Goal: Information Seeking & Learning: Learn about a topic

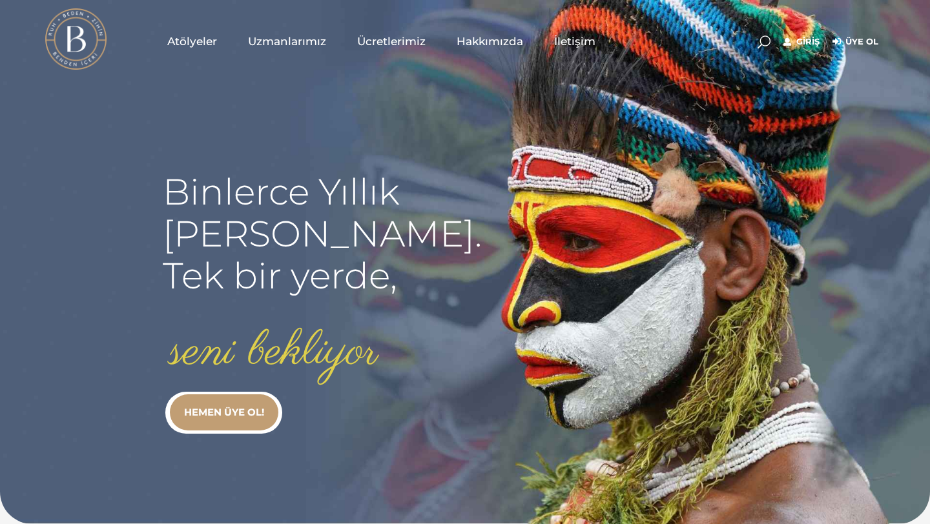
click at [189, 41] on span "Atölyeler" at bounding box center [192, 41] width 50 height 15
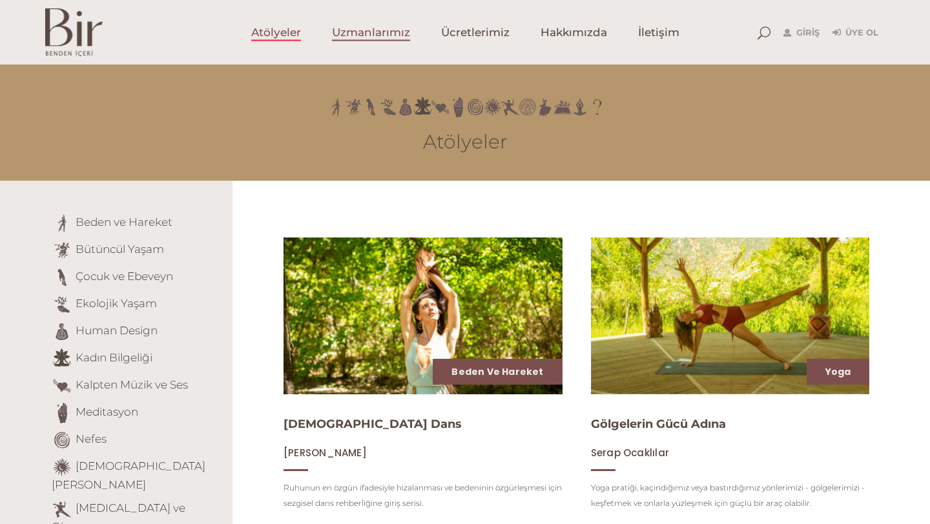
click at [391, 33] on span "Uzmanlarımız" at bounding box center [371, 32] width 78 height 15
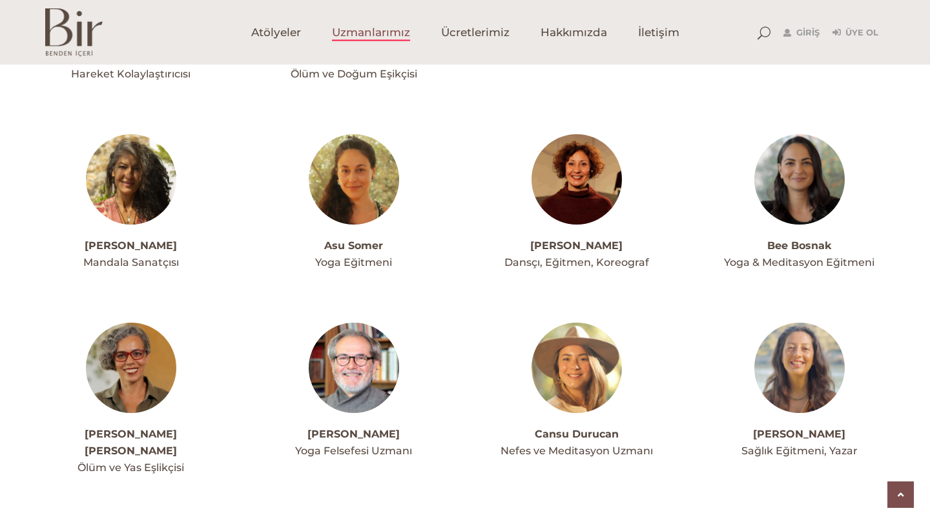
scroll to position [494, 0]
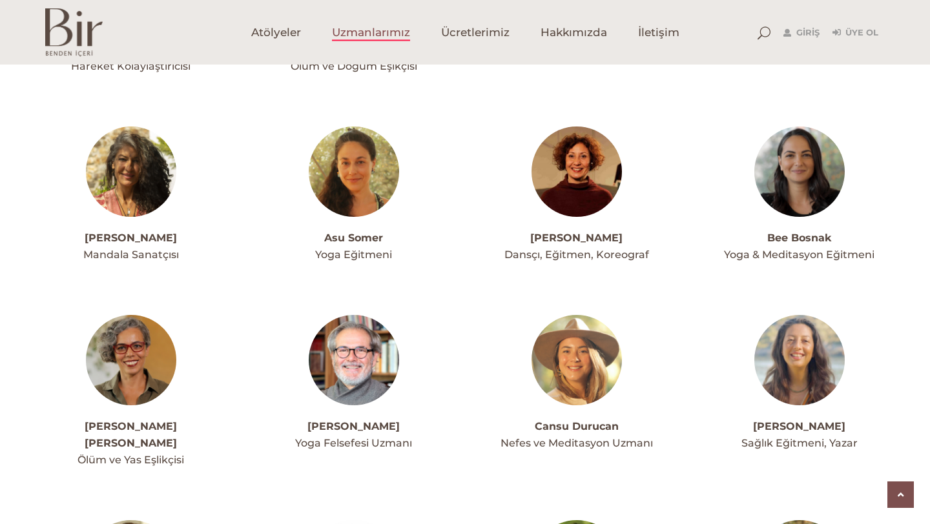
click at [567, 429] on link "Cansu Durucan" at bounding box center [577, 426] width 84 height 12
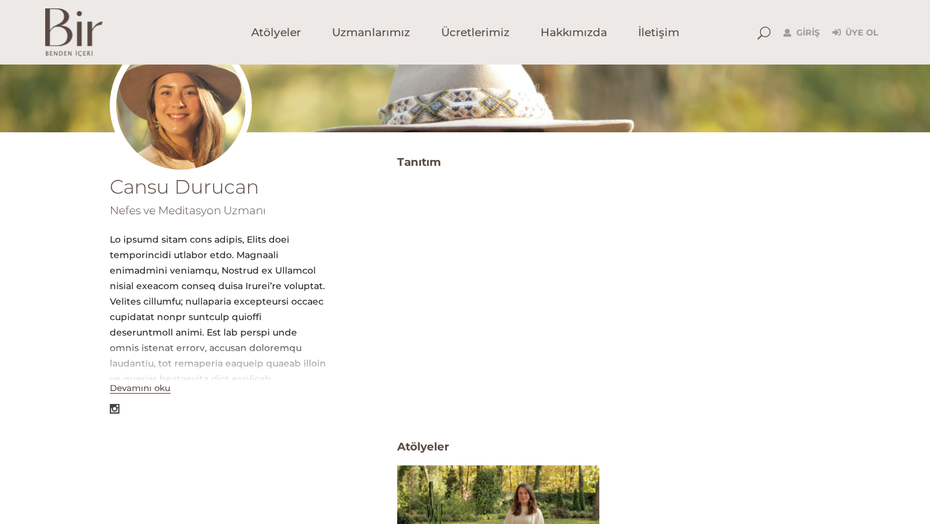
scroll to position [214, 0]
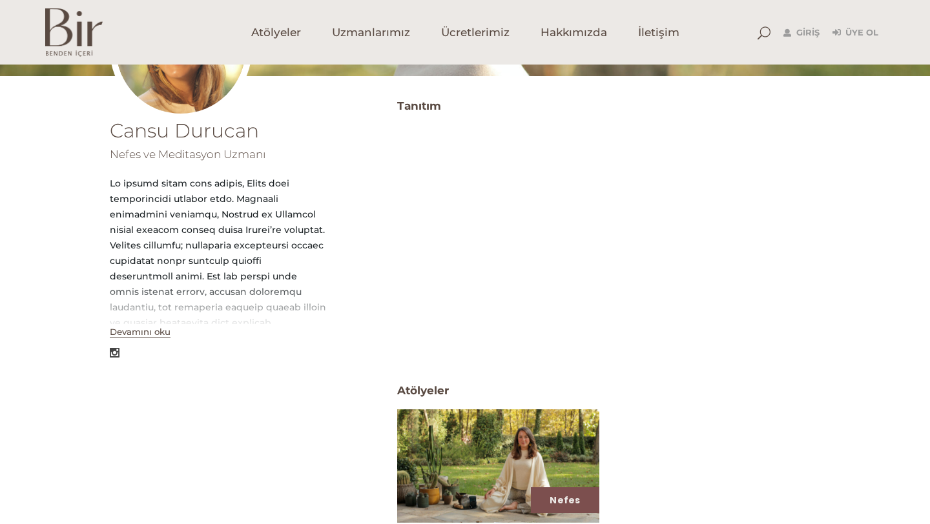
click at [155, 336] on button "Devamını oku" at bounding box center [140, 332] width 61 height 11
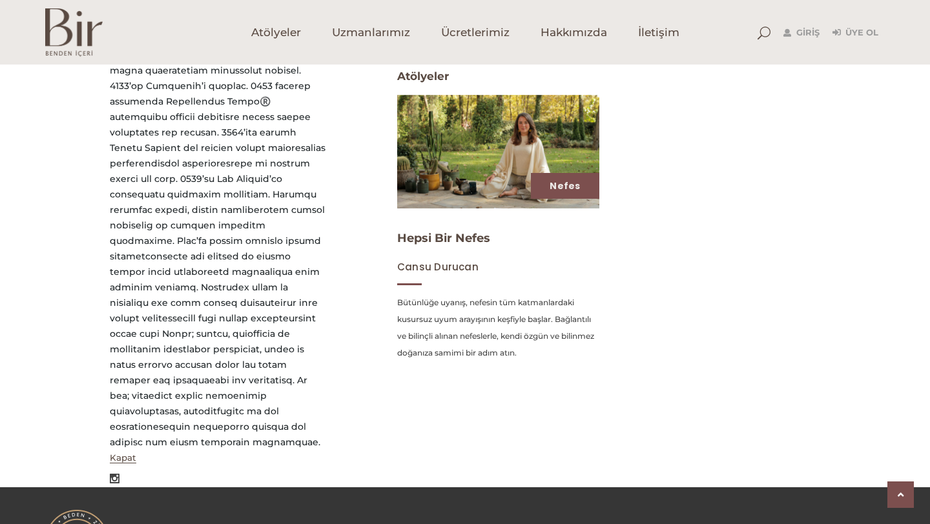
scroll to position [570, 0]
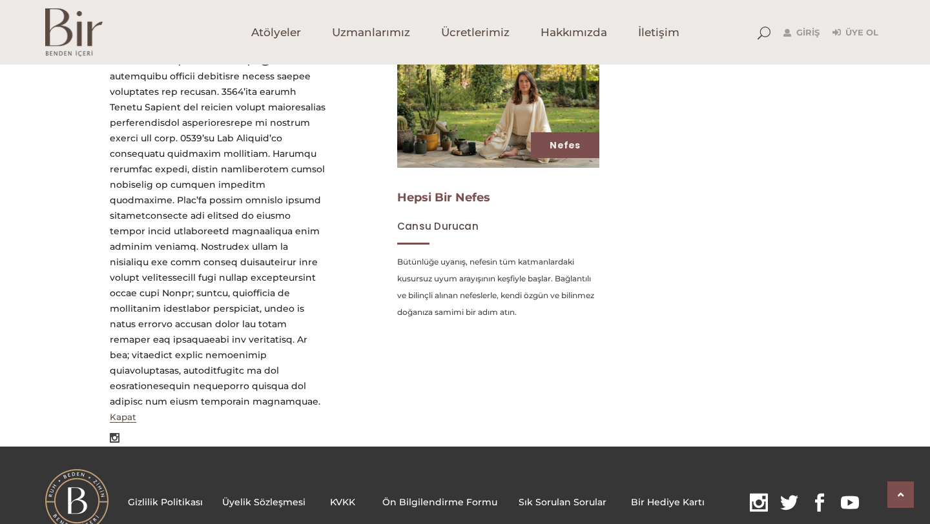
click at [423, 196] on link "Hepsi Bir Nefes" at bounding box center [443, 198] width 93 height 14
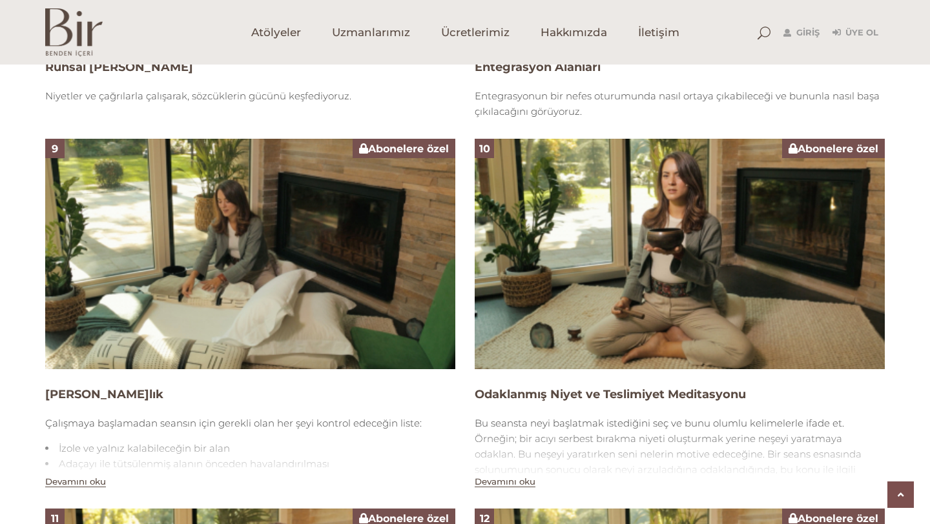
scroll to position [2141, 0]
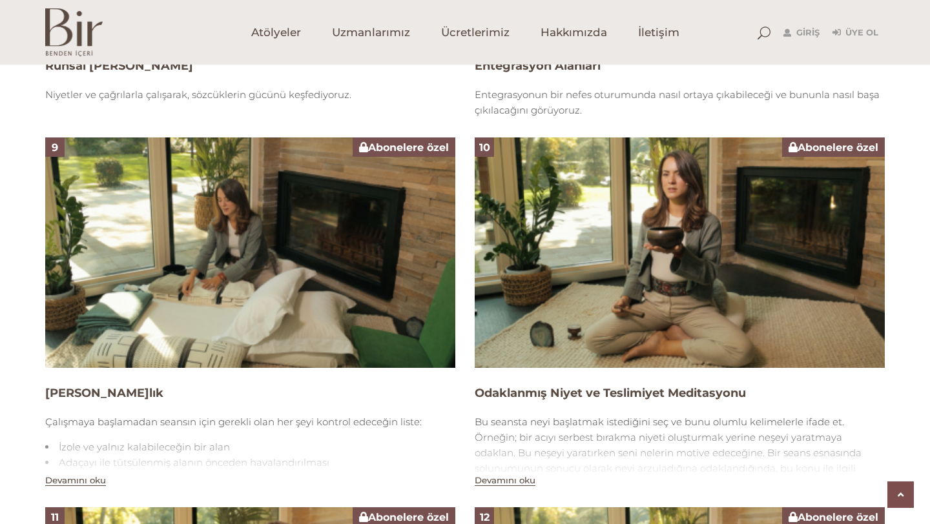
click at [76, 483] on button "Devamını oku" at bounding box center [75, 480] width 61 height 11
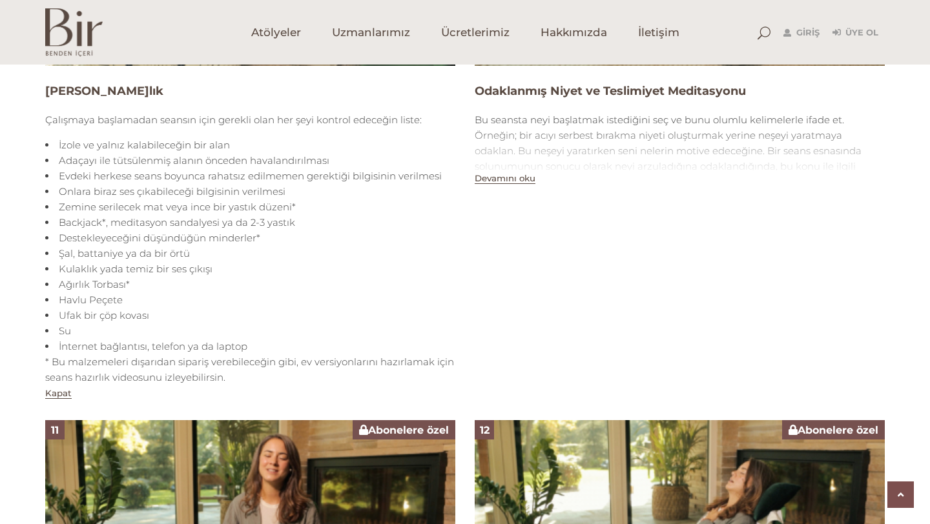
scroll to position [2434, 0]
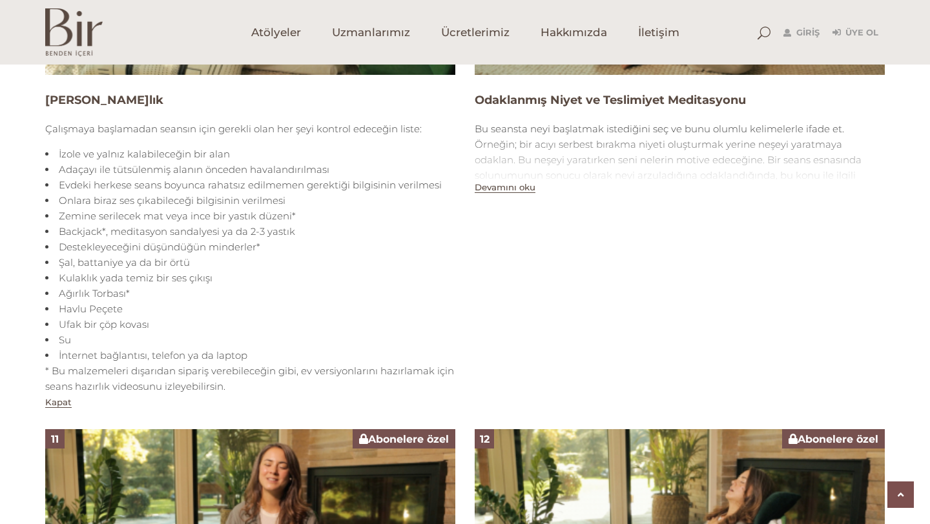
drag, startPoint x: 46, startPoint y: 101, endPoint x: 231, endPoint y: 387, distance: 340.9
click at [231, 387] on div "9 Abonelere özel Seans Hazırlık Çalışmaya başlamadan seansın için gerekli olan …" at bounding box center [250, 127] width 410 height 566
copy div "Seans Hazırlık Çalışmaya başlamadan seansın için gerekli olan her şeyi kontrol …"
click at [519, 367] on div "10 Abonelere özel Odaklanmış Niyet ve Teslimiyet Meditasyonu Bu seansta neyi ba…" at bounding box center [680, 127] width 430 height 566
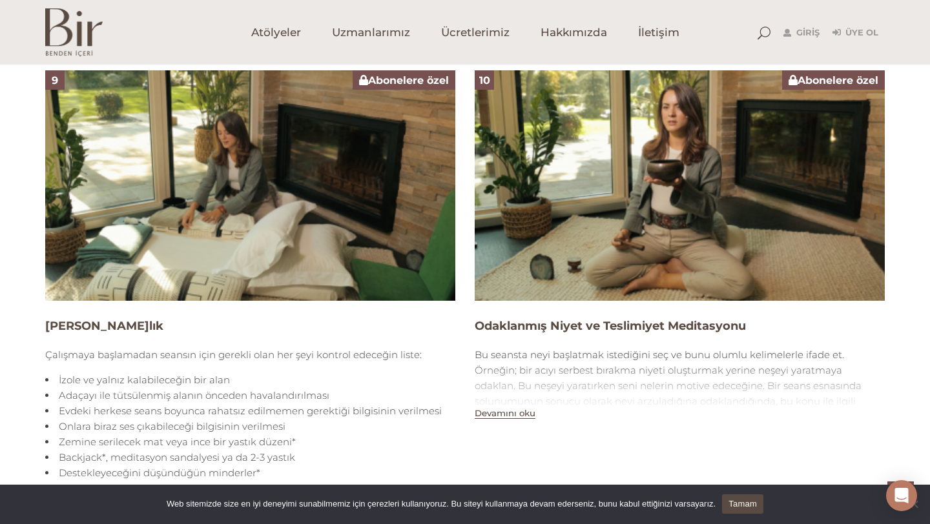
scroll to position [2217, 0]
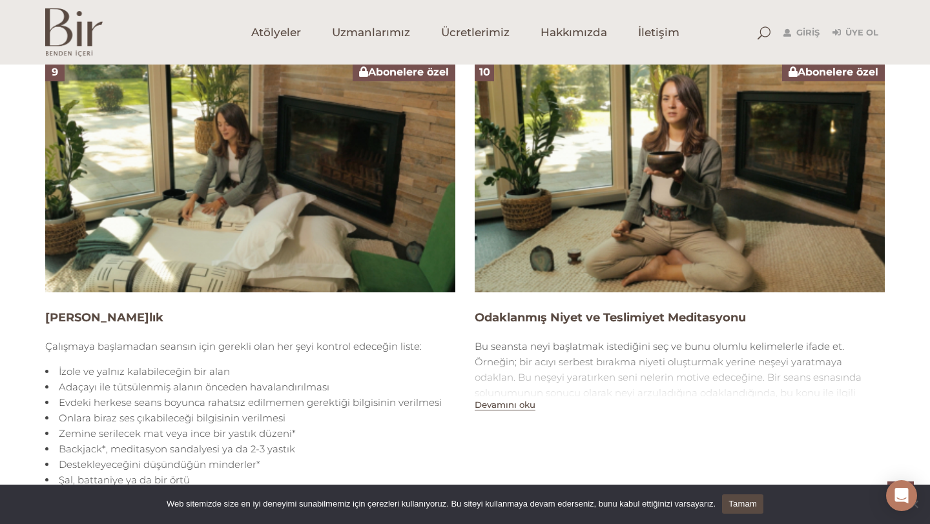
click at [751, 503] on link "Tamam" at bounding box center [742, 504] width 41 height 19
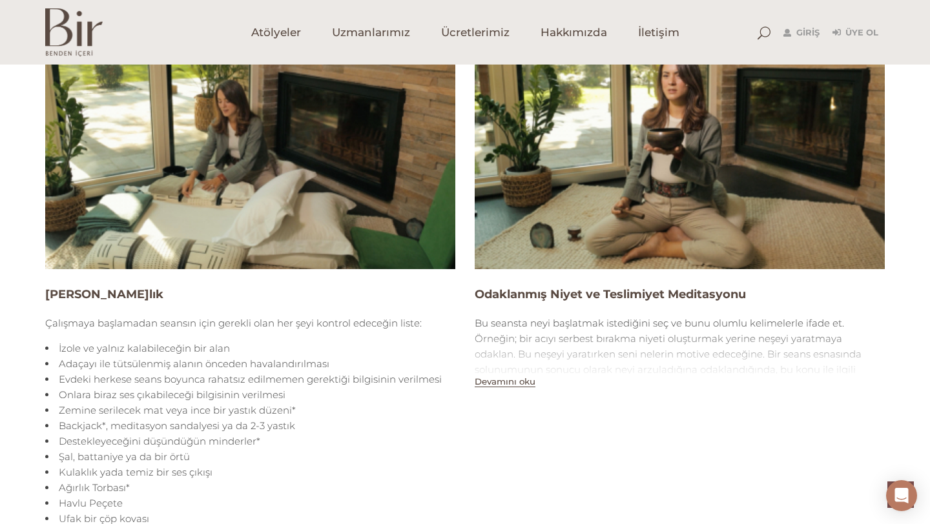
scroll to position [2241, 0]
click at [118, 291] on h4 "Seans Hazırlık" at bounding box center [250, 294] width 410 height 16
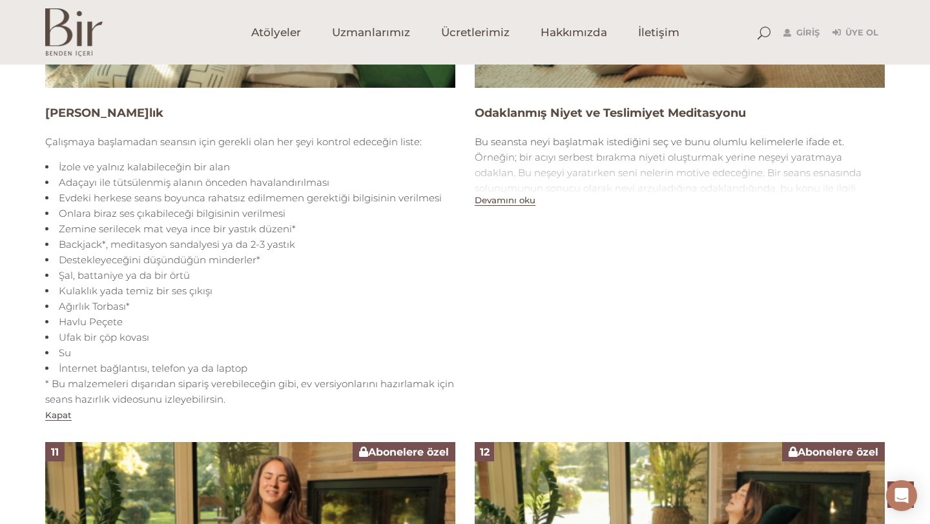
scroll to position [2434, 0]
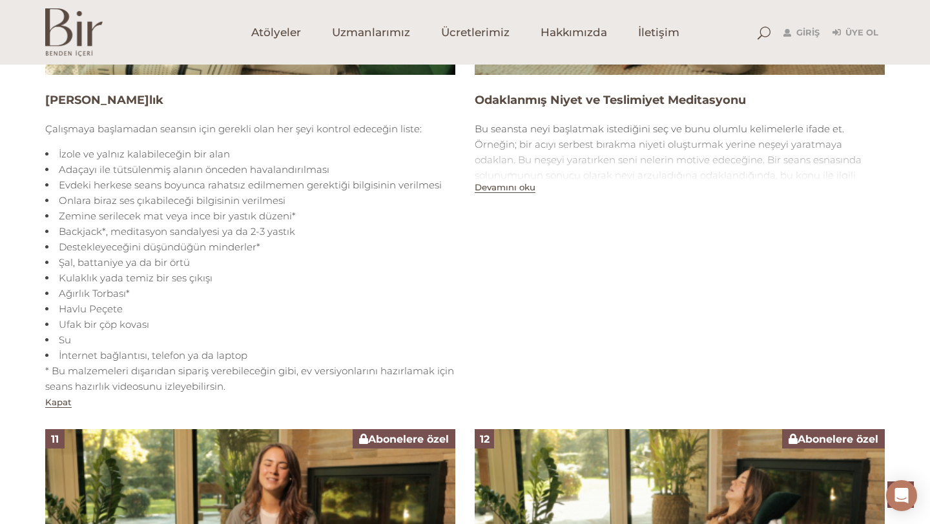
click at [59, 401] on button "Kapat" at bounding box center [58, 402] width 26 height 11
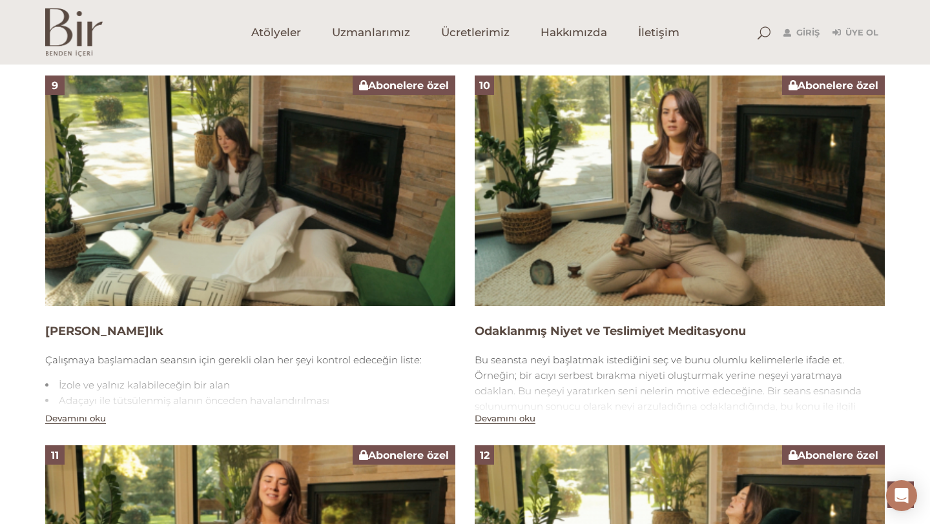
scroll to position [2198, 0]
